Goal: Transaction & Acquisition: Subscribe to service/newsletter

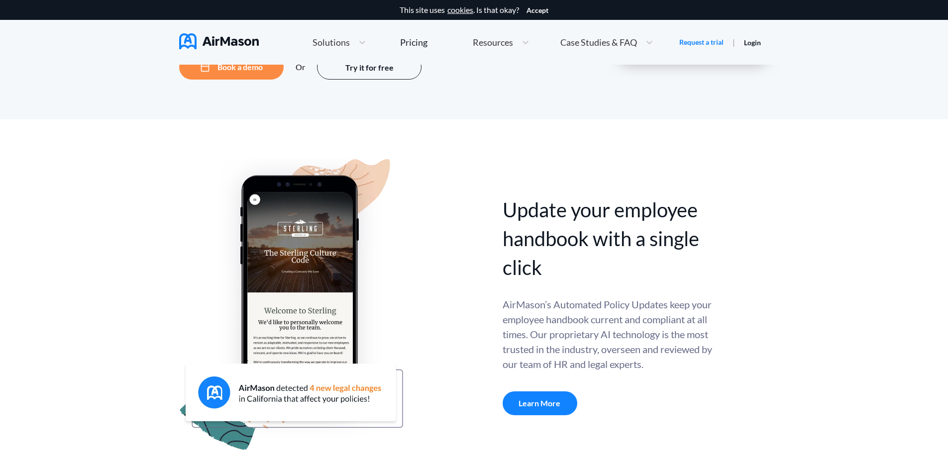
scroll to position [226, 0]
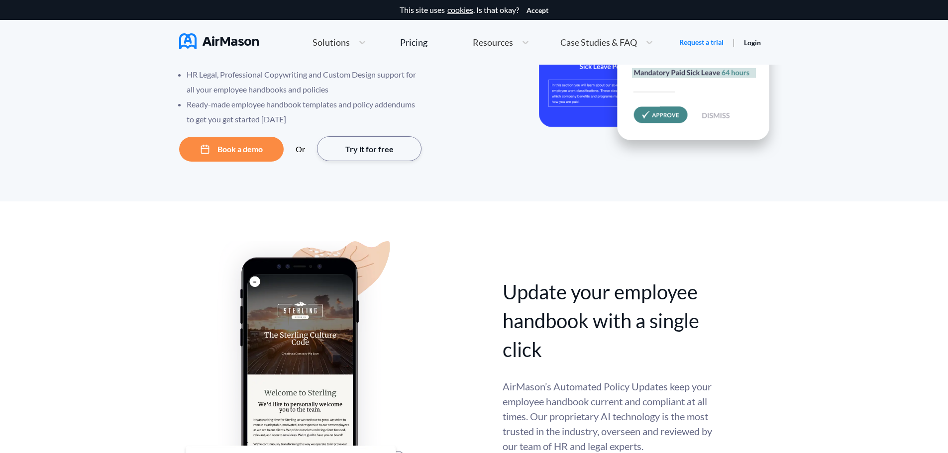
click at [382, 152] on button "Try it for free" at bounding box center [369, 148] width 104 height 25
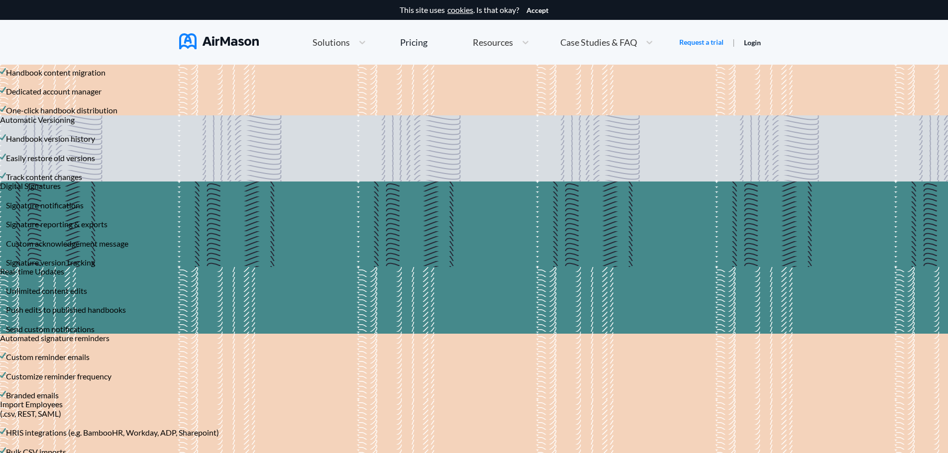
scroll to position [2138, 0]
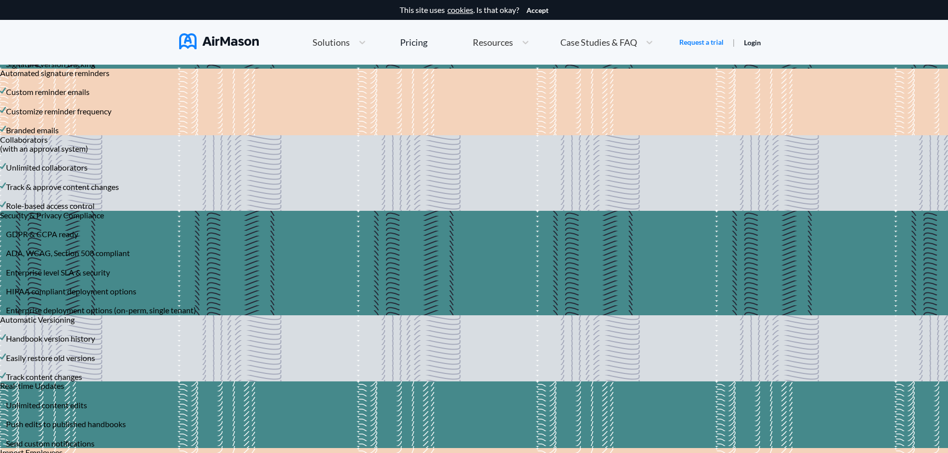
scroll to position [1492, 0]
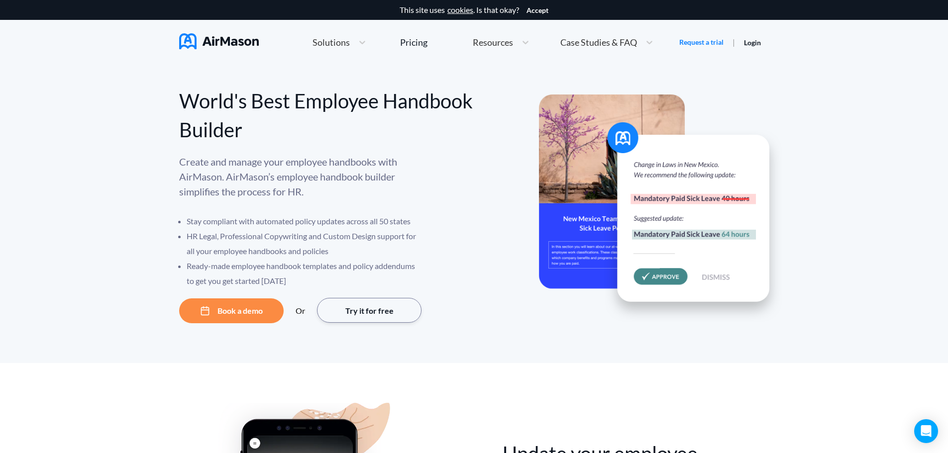
click at [380, 321] on button "Try it for free" at bounding box center [369, 310] width 104 height 25
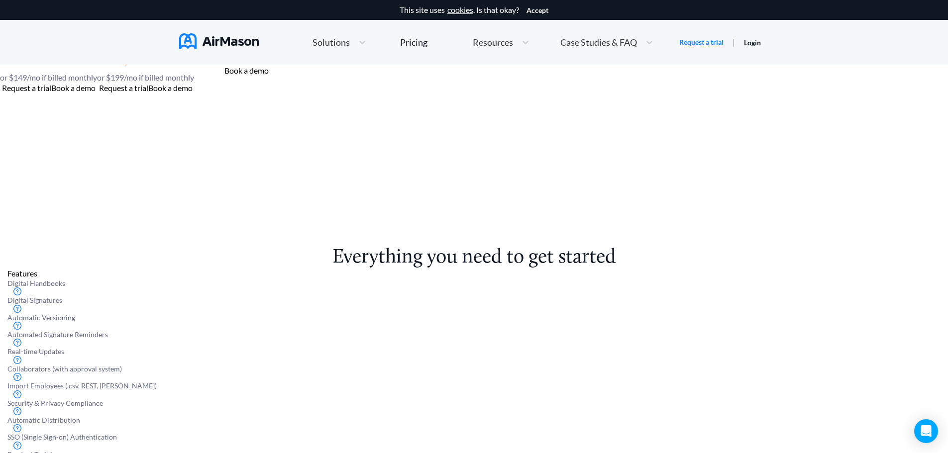
scroll to position [122, 0]
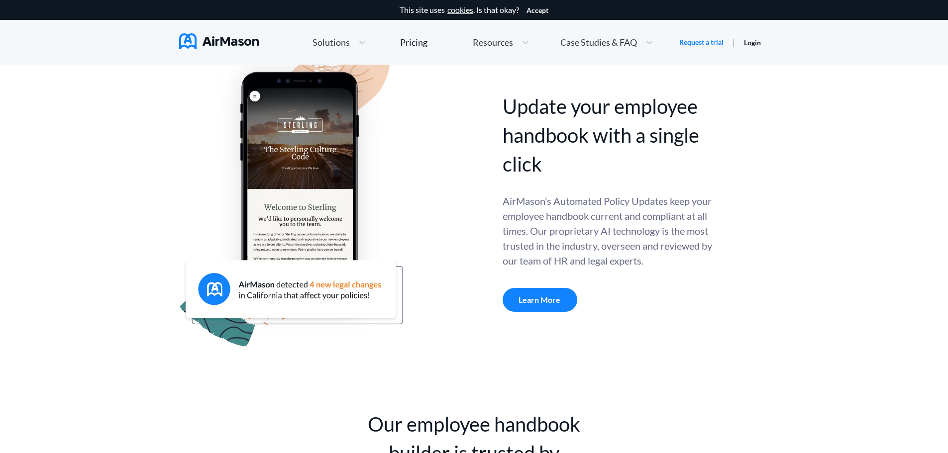
scroll to position [348, 0]
